Goal: Information Seeking & Learning: Learn about a topic

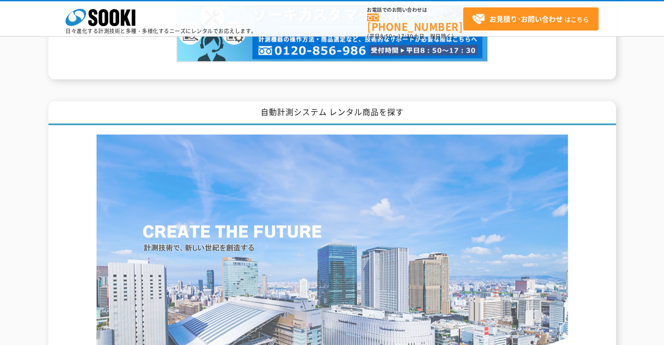
scroll to position [873, 0]
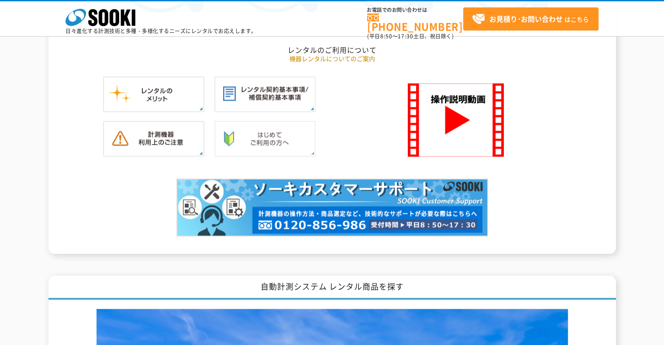
click at [290, 128] on img at bounding box center [264, 139] width 101 height 36
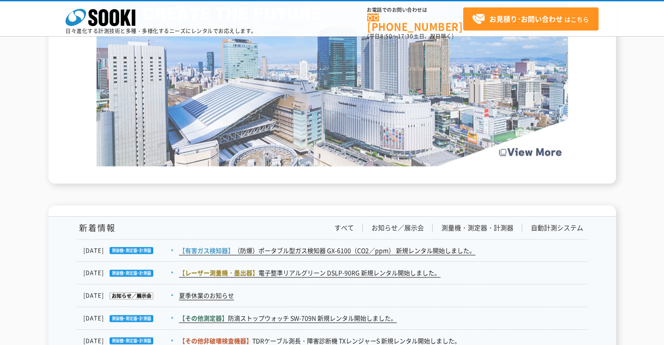
scroll to position [1178, 0]
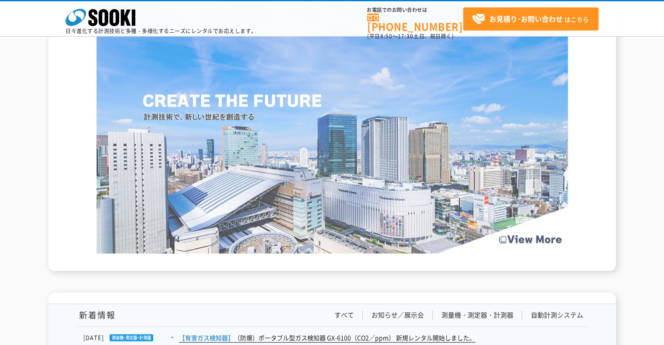
click at [389, 195] on img at bounding box center [331, 128] width 471 height 250
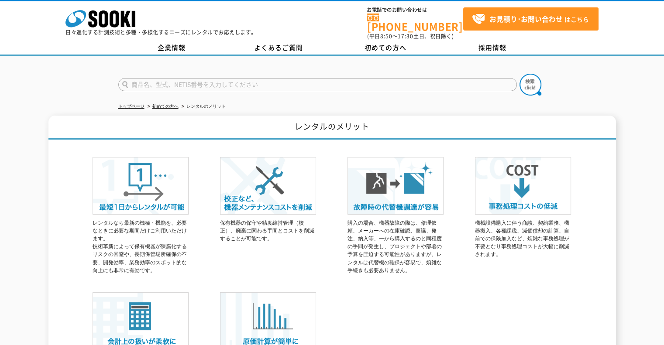
scroll to position [87, 0]
